Goal: Information Seeking & Learning: Learn about a topic

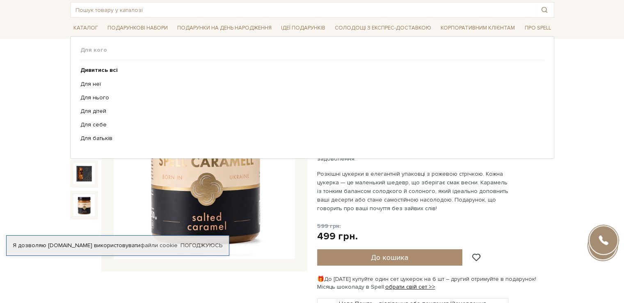
scroll to position [82, 0]
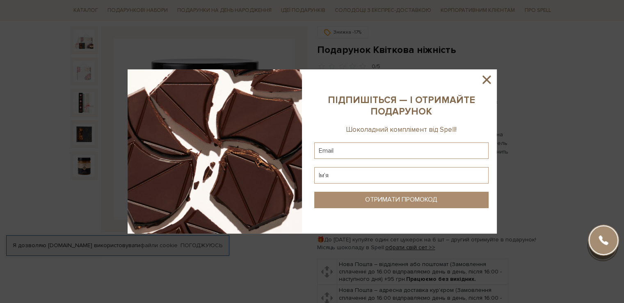
click at [483, 78] on icon at bounding box center [486, 80] width 14 height 14
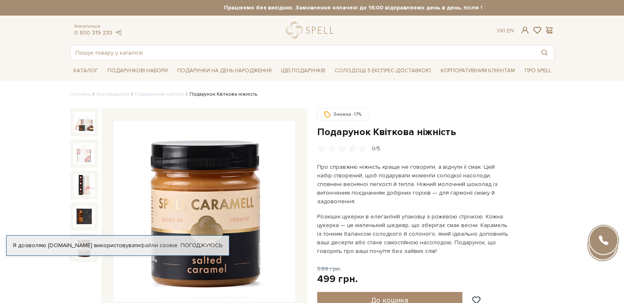
scroll to position [0, 0]
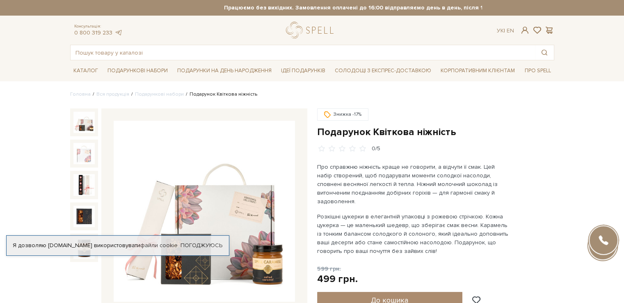
click at [87, 123] on img at bounding box center [83, 122] width 21 height 21
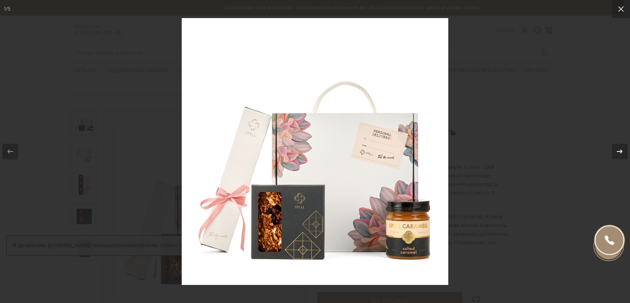
click at [618, 149] on icon at bounding box center [620, 151] width 10 height 10
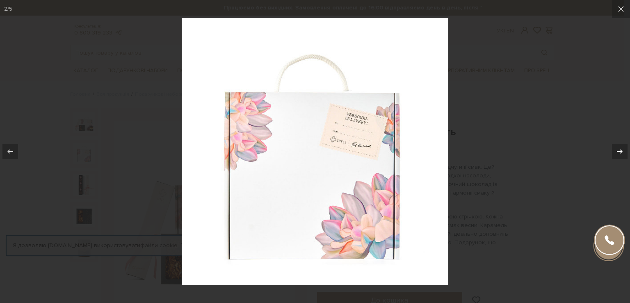
click at [618, 149] on icon at bounding box center [620, 151] width 10 height 10
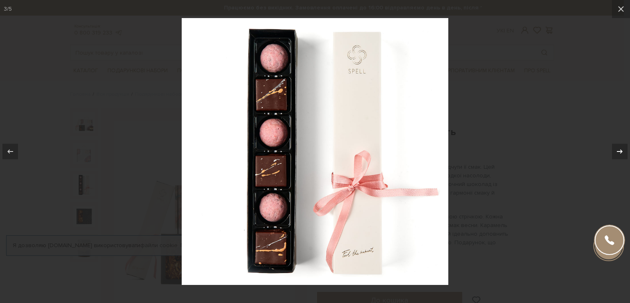
click at [621, 149] on icon at bounding box center [620, 151] width 10 height 10
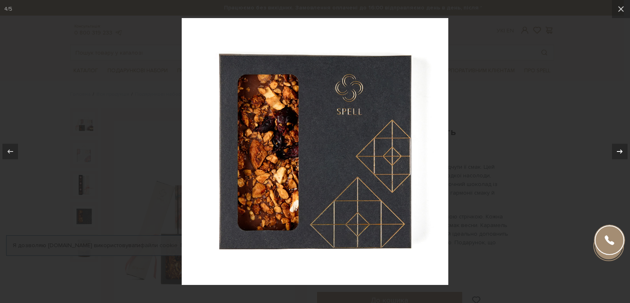
click at [621, 149] on icon at bounding box center [620, 151] width 10 height 10
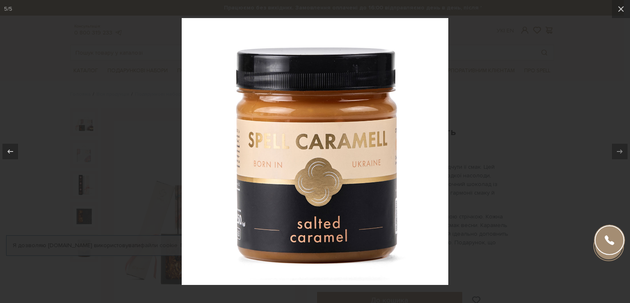
click at [621, 149] on div "5 / 5" at bounding box center [315, 151] width 630 height 303
click at [623, 11] on icon at bounding box center [621, 9] width 10 height 10
